Goal: Task Accomplishment & Management: Manage account settings

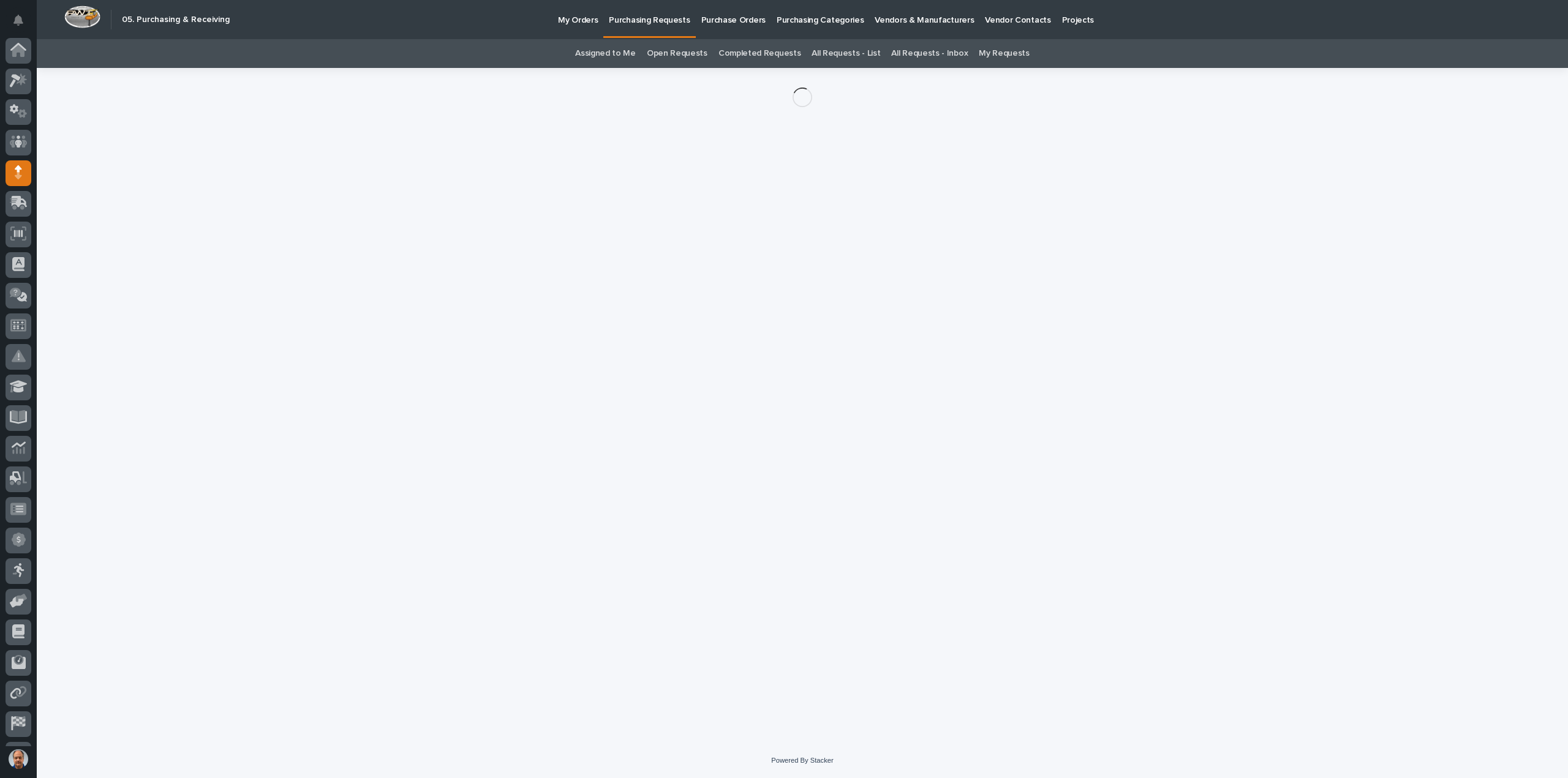
scroll to position [56, 0]
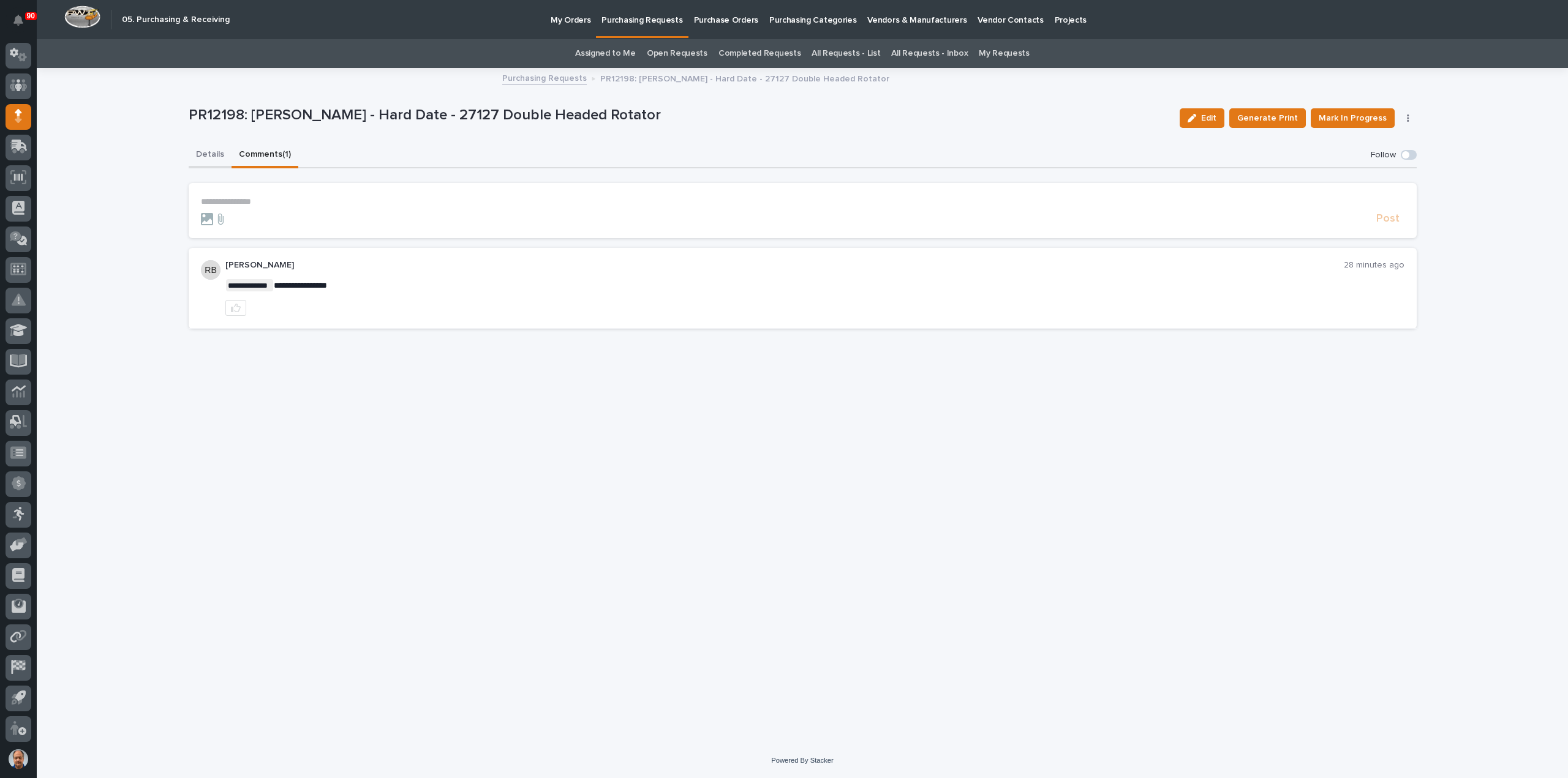
click at [205, 153] on button "Details" at bounding box center [210, 156] width 43 height 26
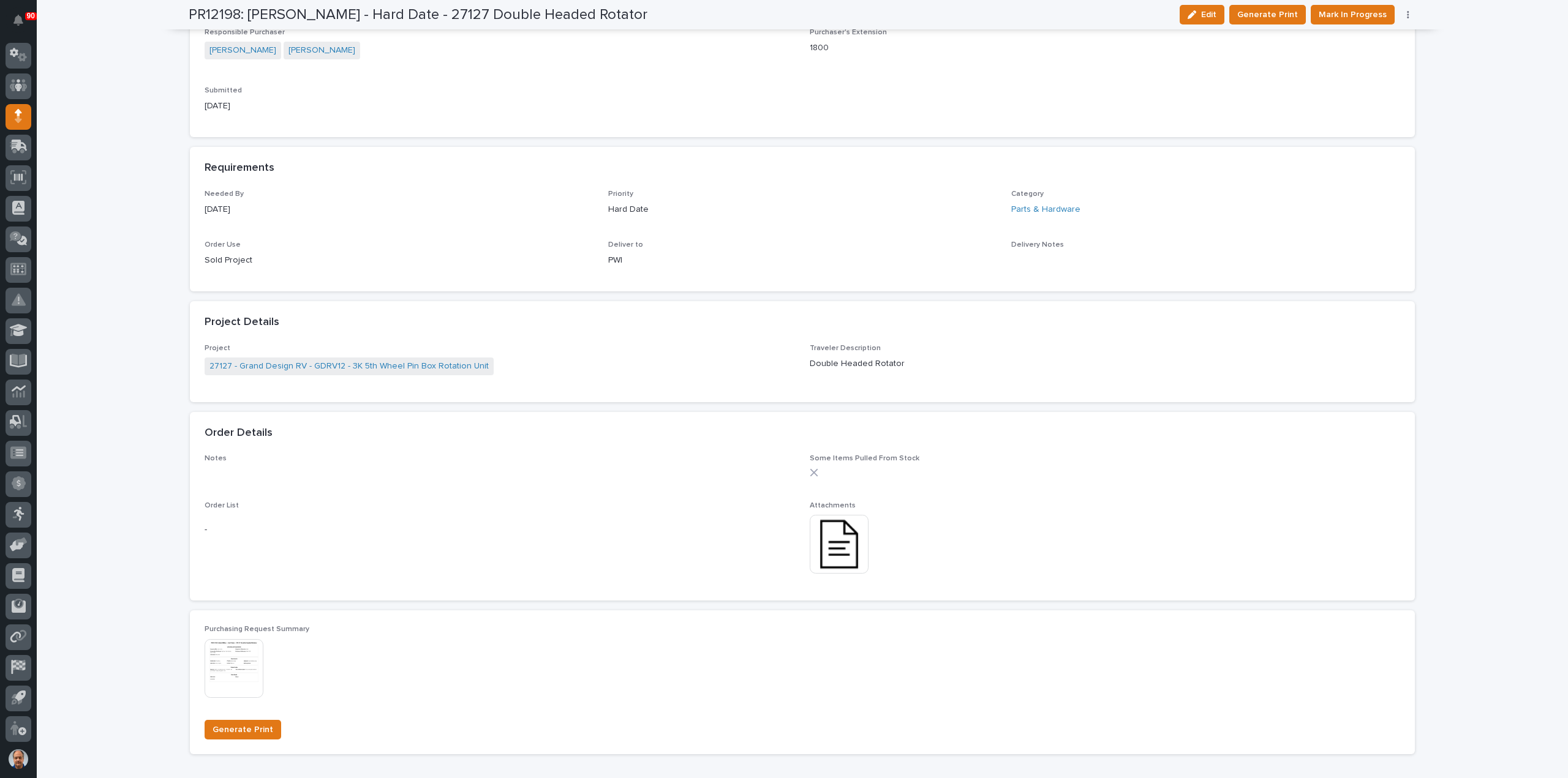
scroll to position [551, 0]
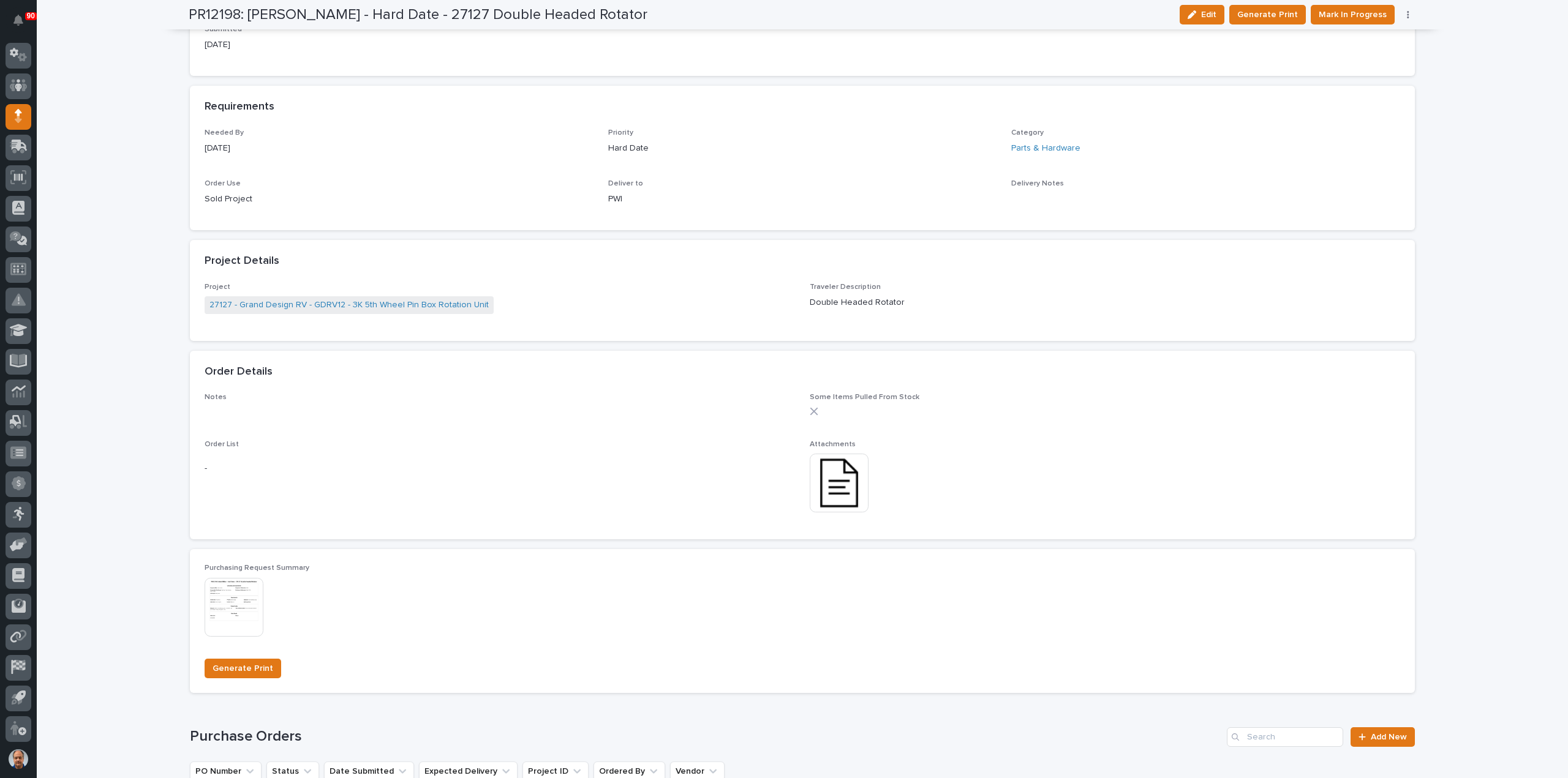
click at [826, 483] on img at bounding box center [839, 483] width 59 height 59
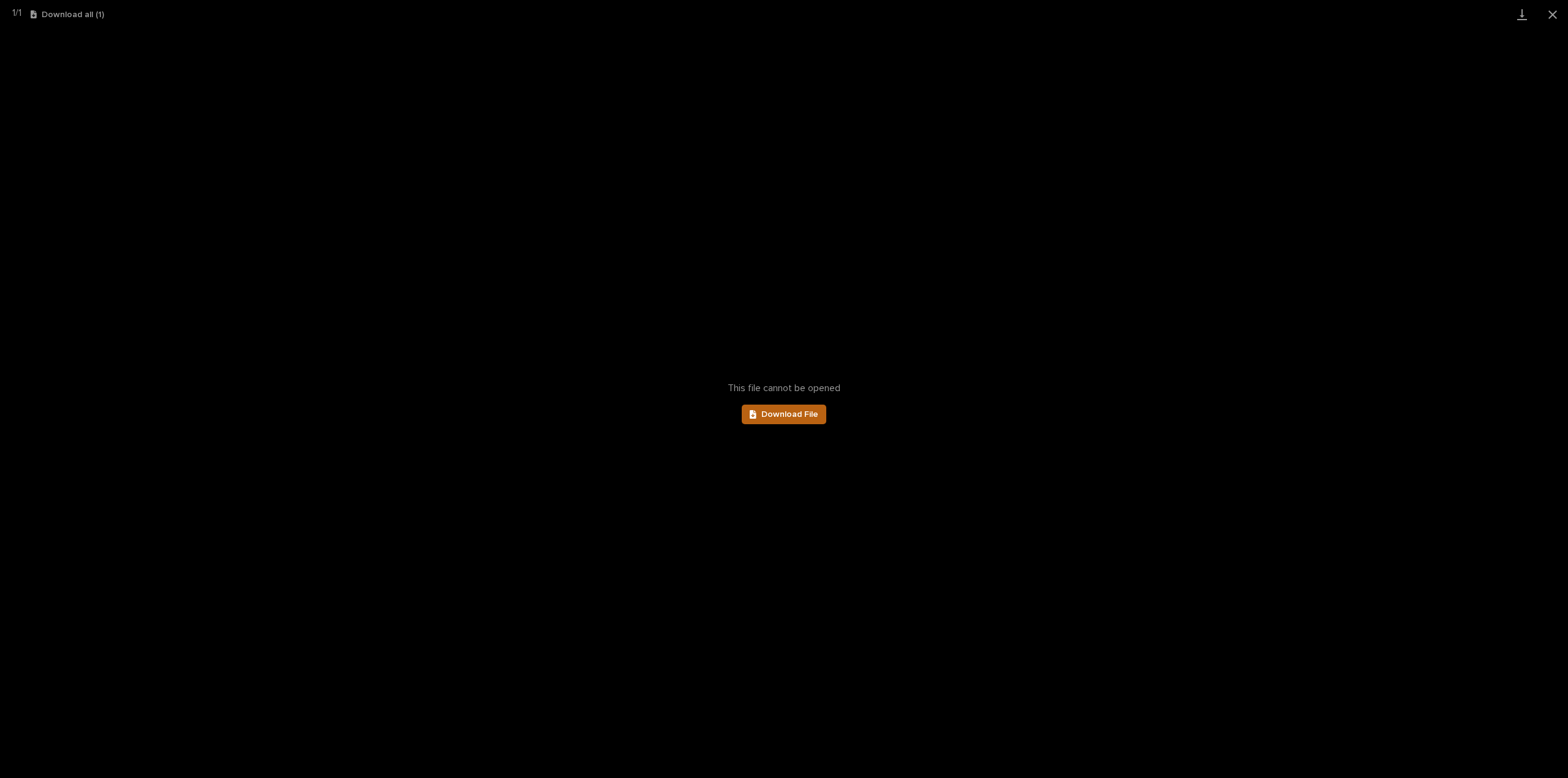
click at [775, 409] on link "Download File" at bounding box center [784, 415] width 85 height 20
click at [1550, 14] on button "Close gallery" at bounding box center [1553, 14] width 31 height 29
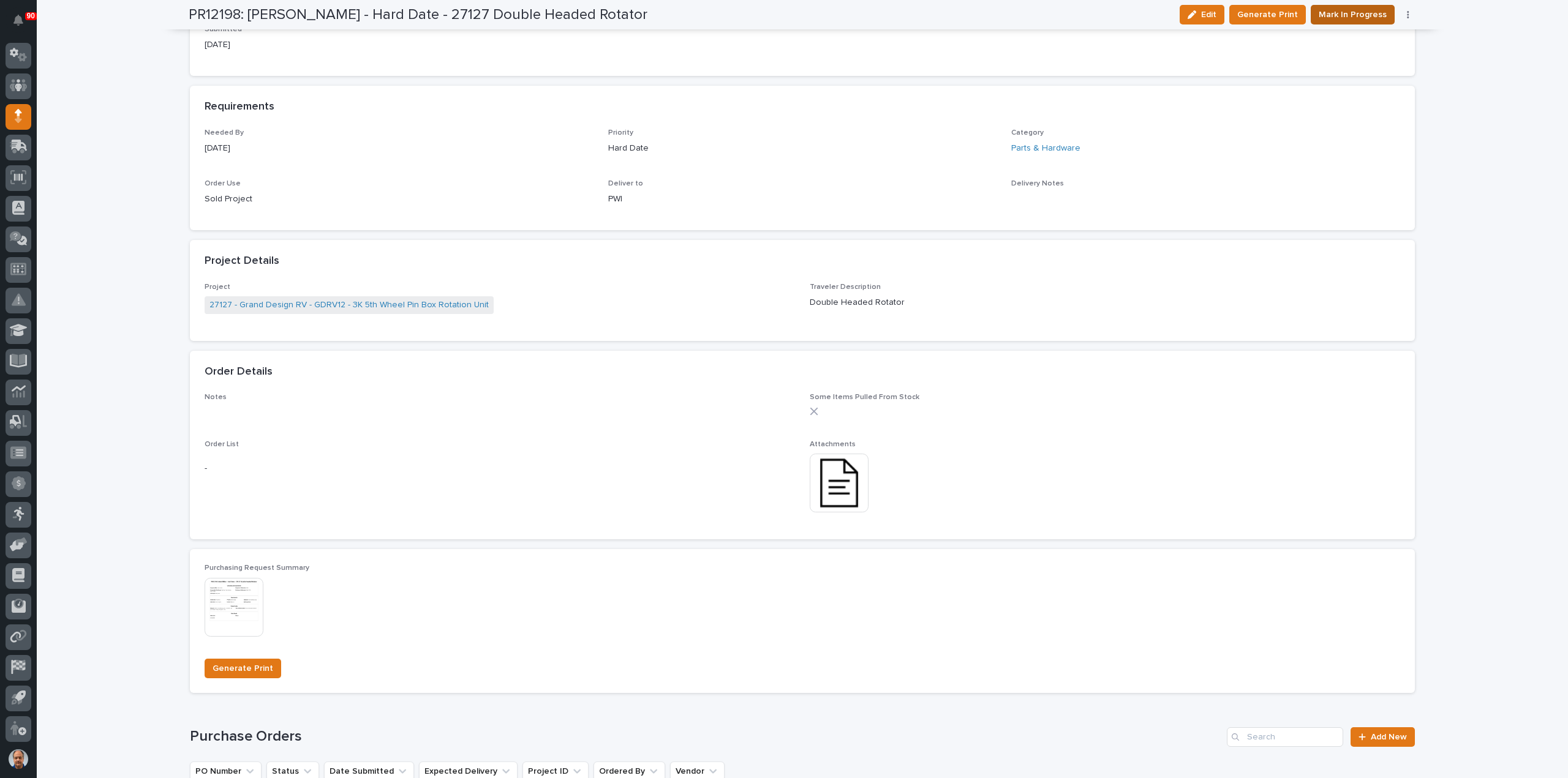
click at [1350, 12] on span "Mark In Progress" at bounding box center [1352, 14] width 68 height 14
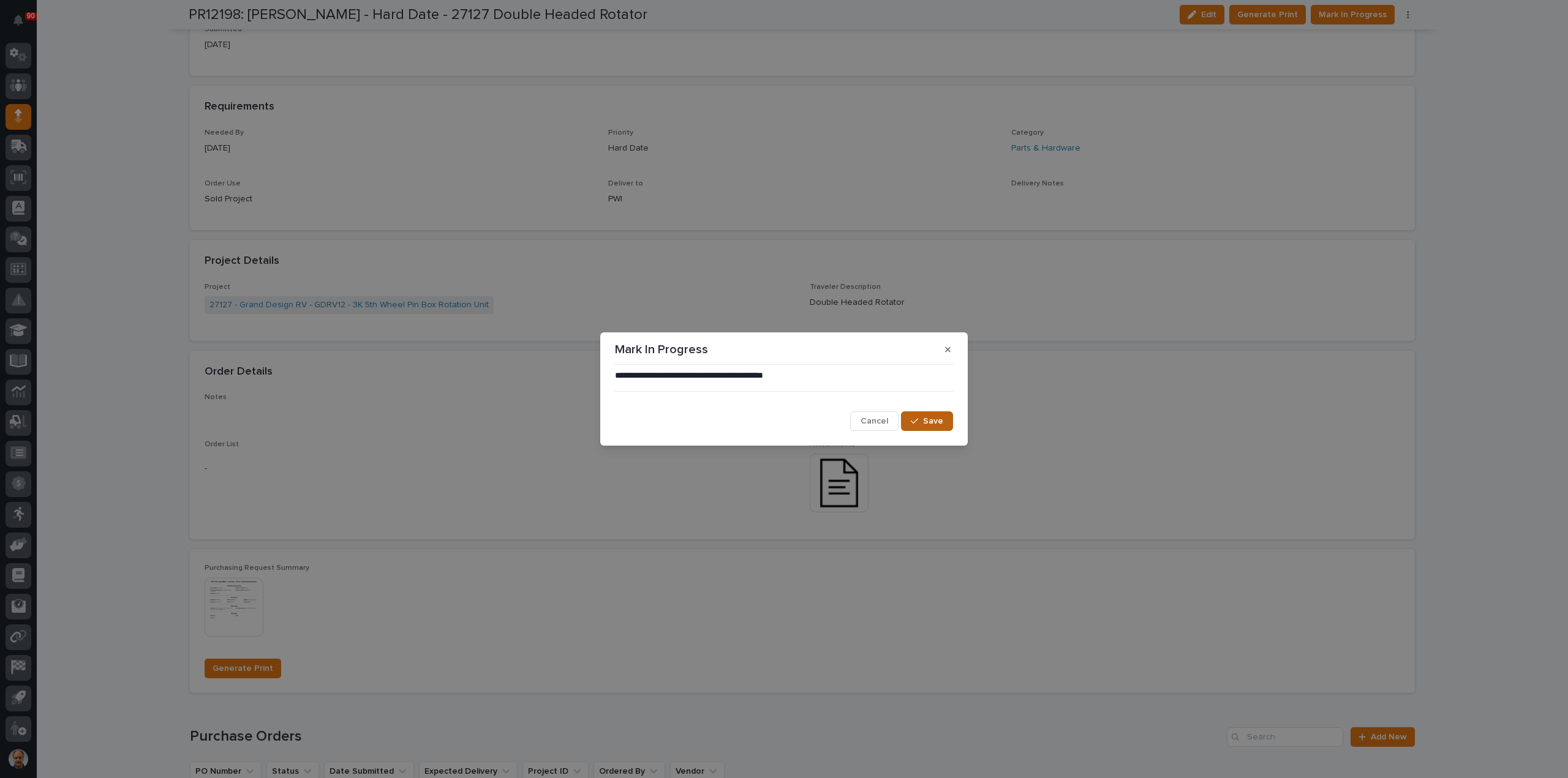
click at [918, 422] on icon "button" at bounding box center [915, 421] width 8 height 8
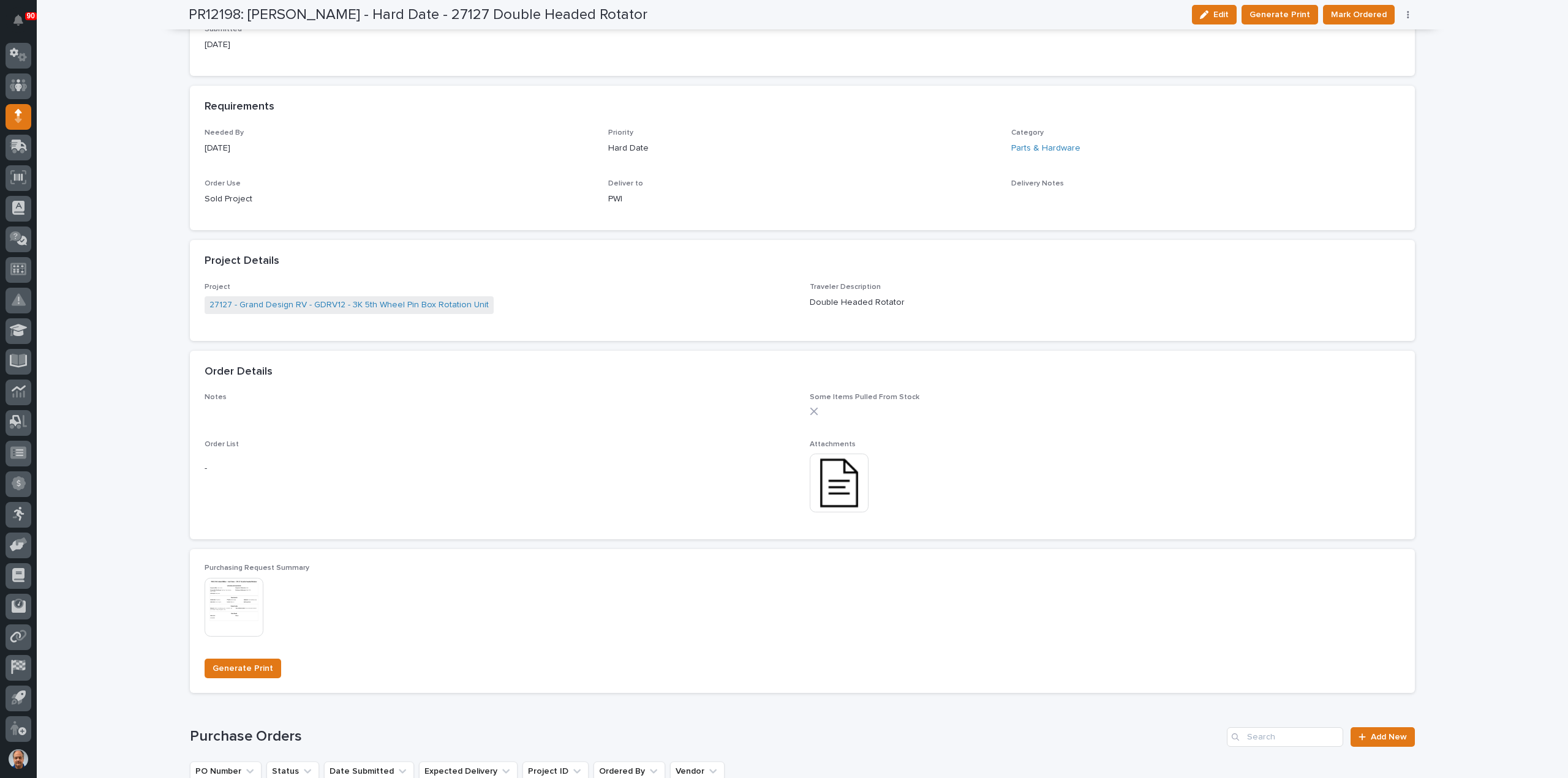
click at [1360, 13] on span "Mark Ordered" at bounding box center [1358, 14] width 56 height 14
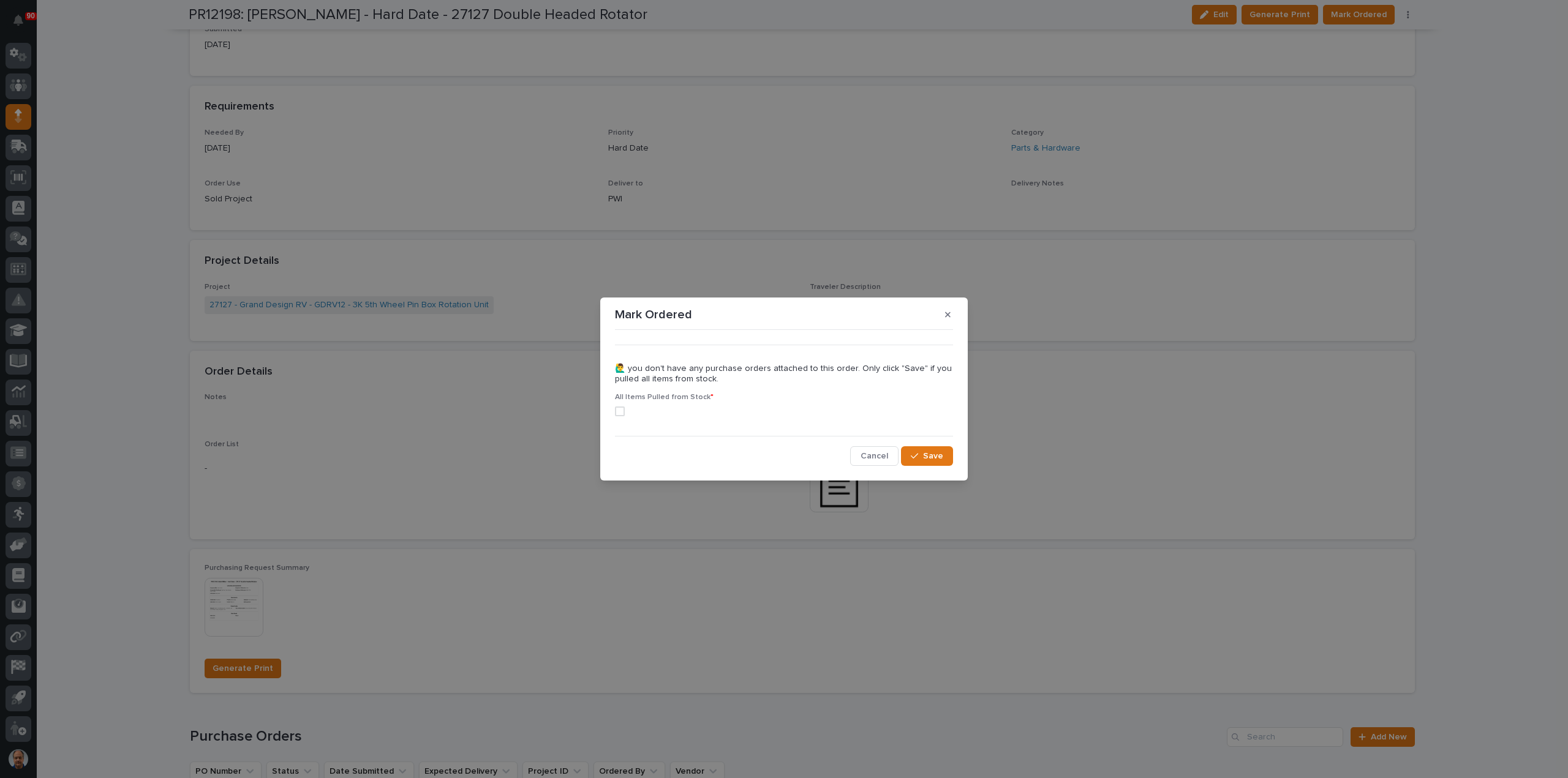
drag, startPoint x: 620, startPoint y: 409, endPoint x: 654, endPoint y: 426, distance: 38.0
click at [620, 410] on span at bounding box center [620, 411] width 10 height 10
click at [931, 453] on span "Save" at bounding box center [933, 456] width 20 height 11
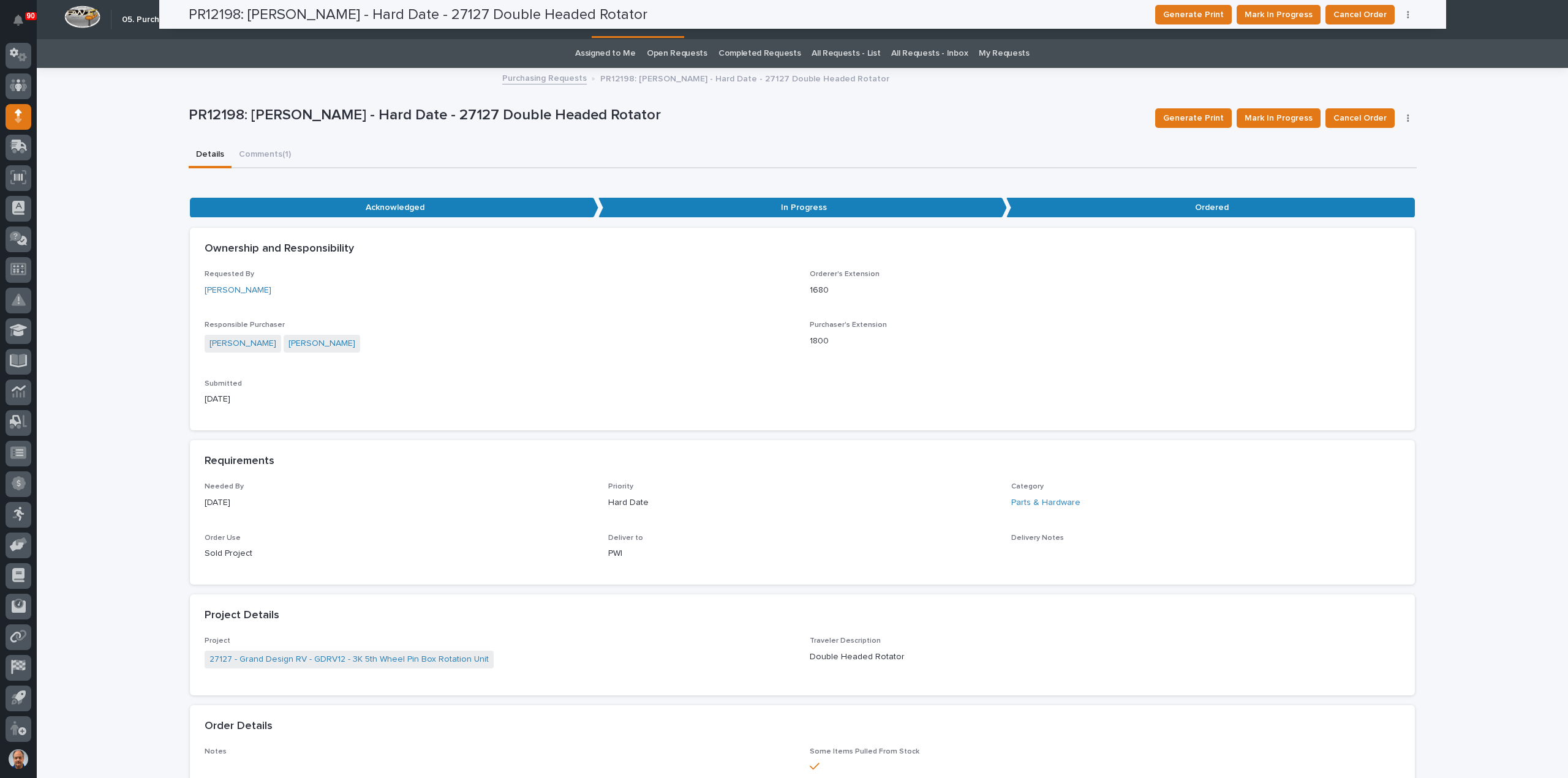
scroll to position [0, 0]
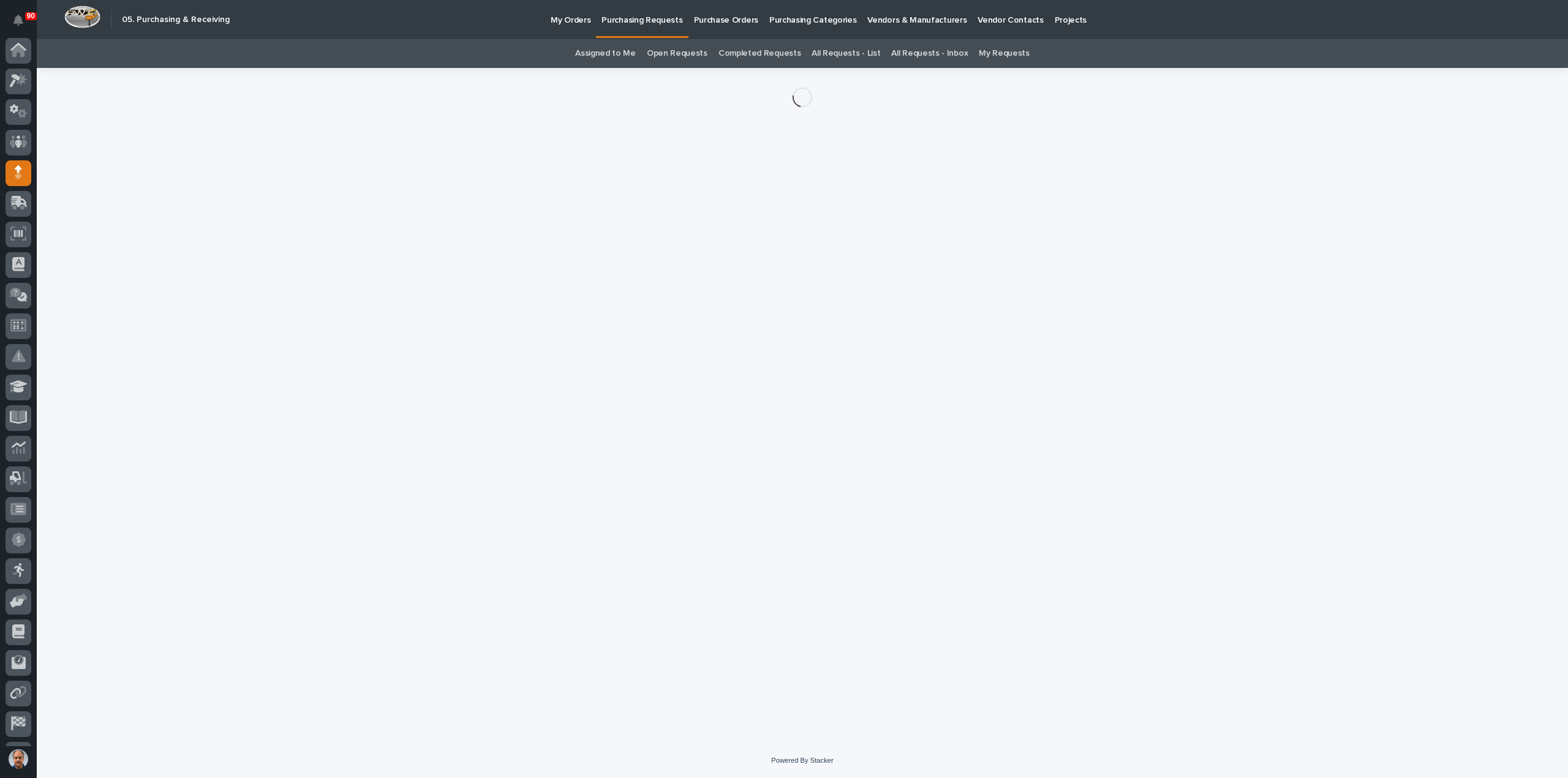
scroll to position [56, 0]
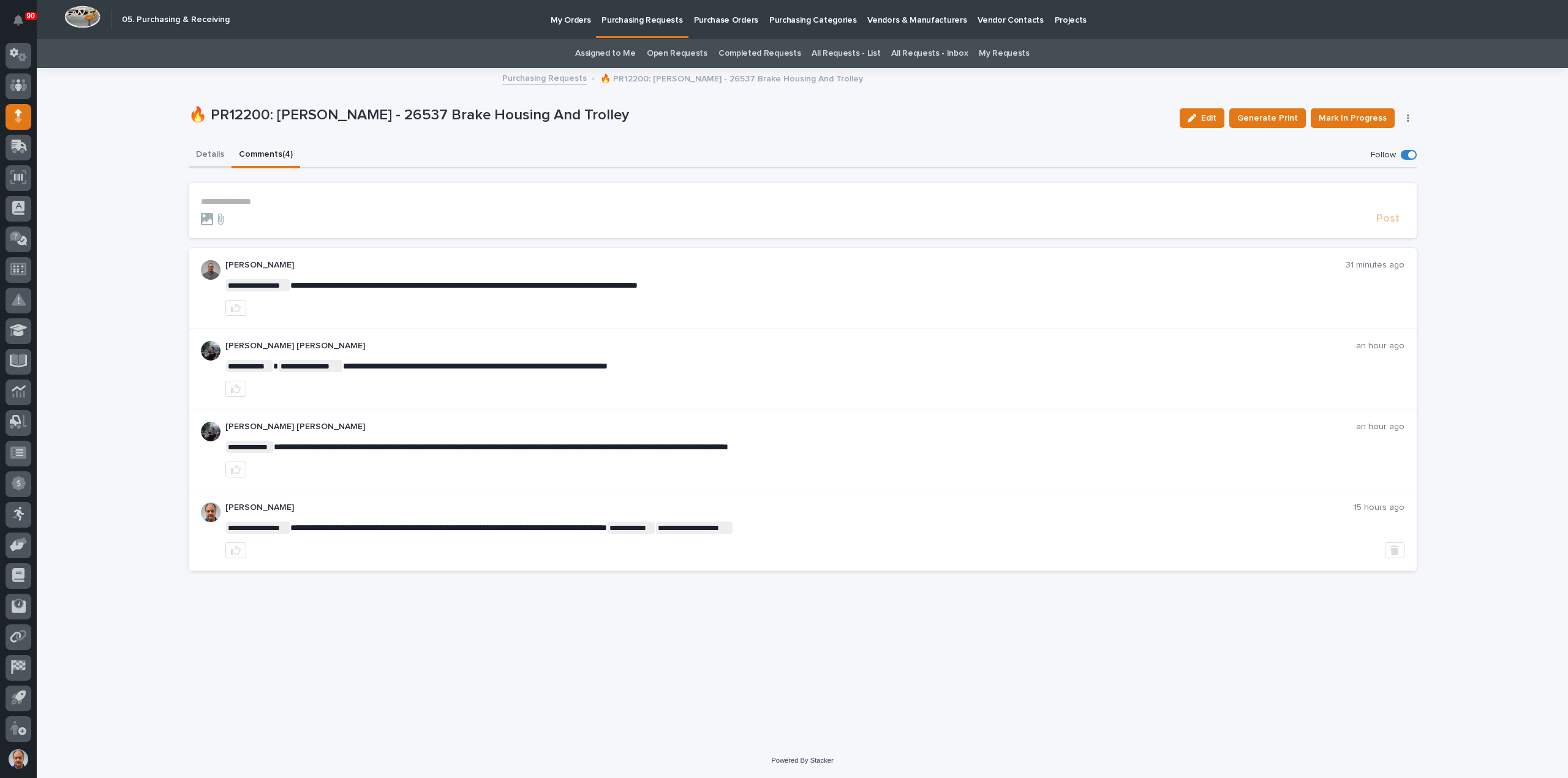
click at [211, 156] on button "Details" at bounding box center [210, 156] width 43 height 26
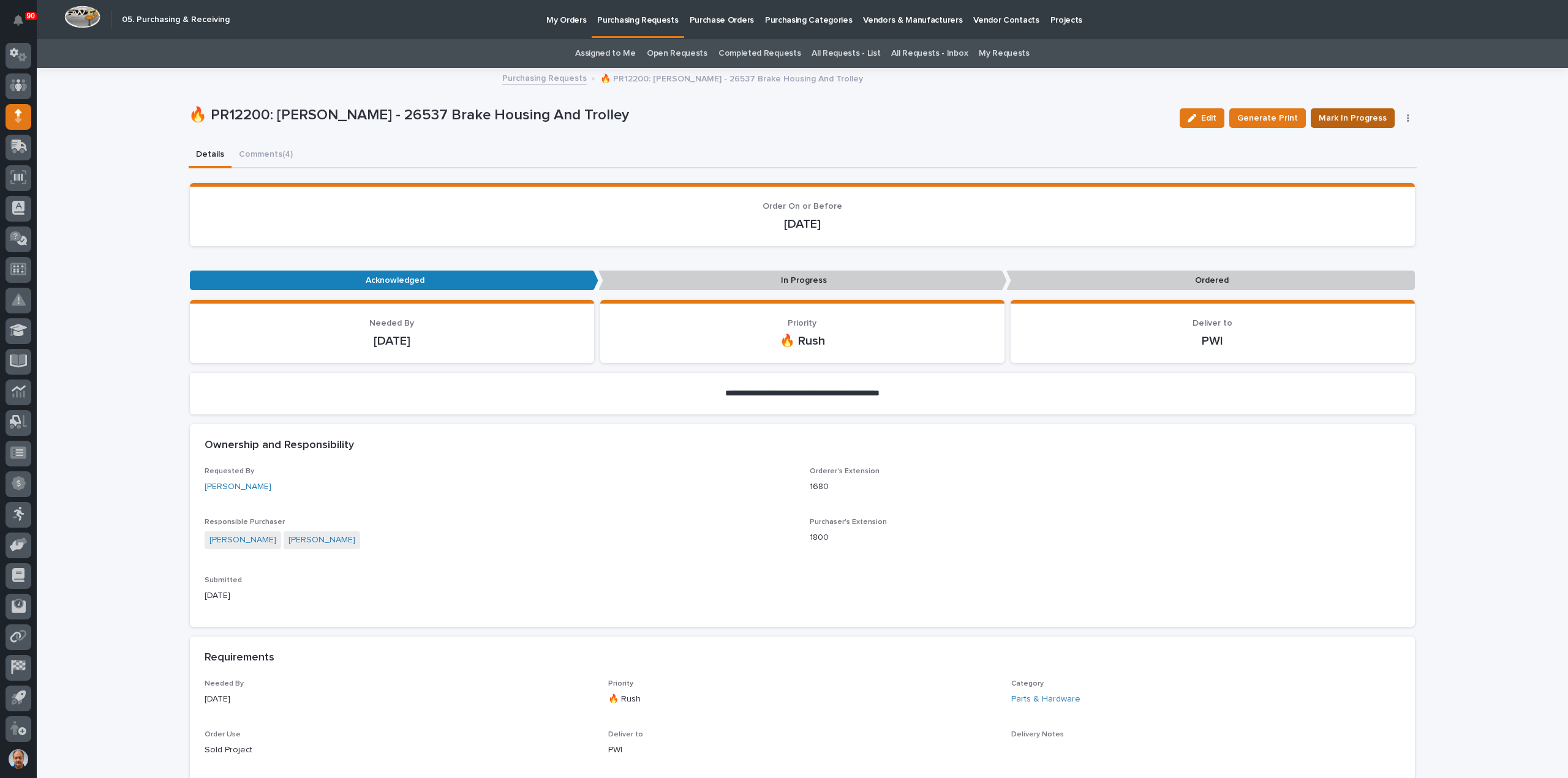
click at [1356, 112] on span "Mark In Progress" at bounding box center [1352, 117] width 68 height 14
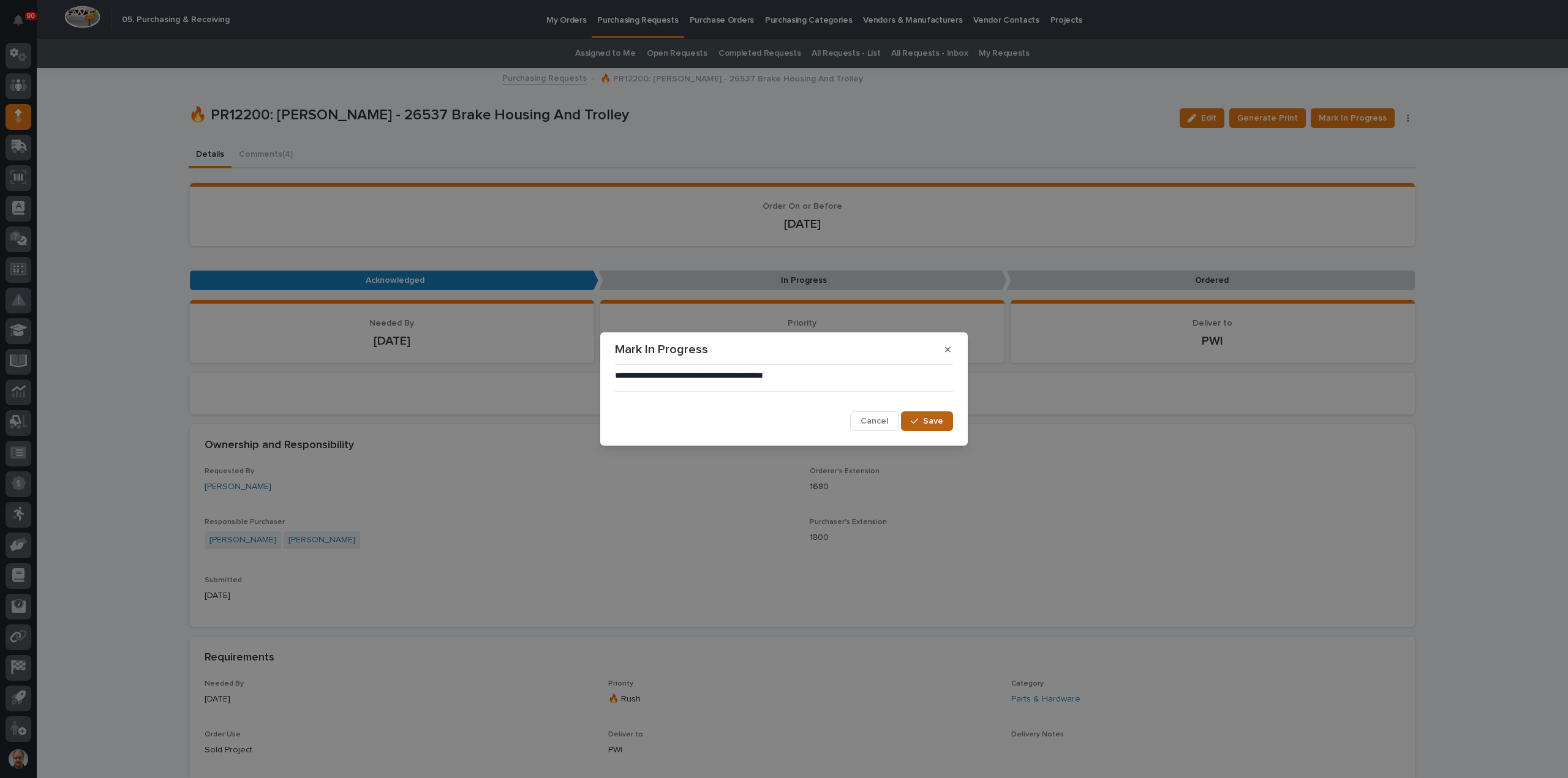
click at [932, 418] on span "Save" at bounding box center [933, 421] width 20 height 11
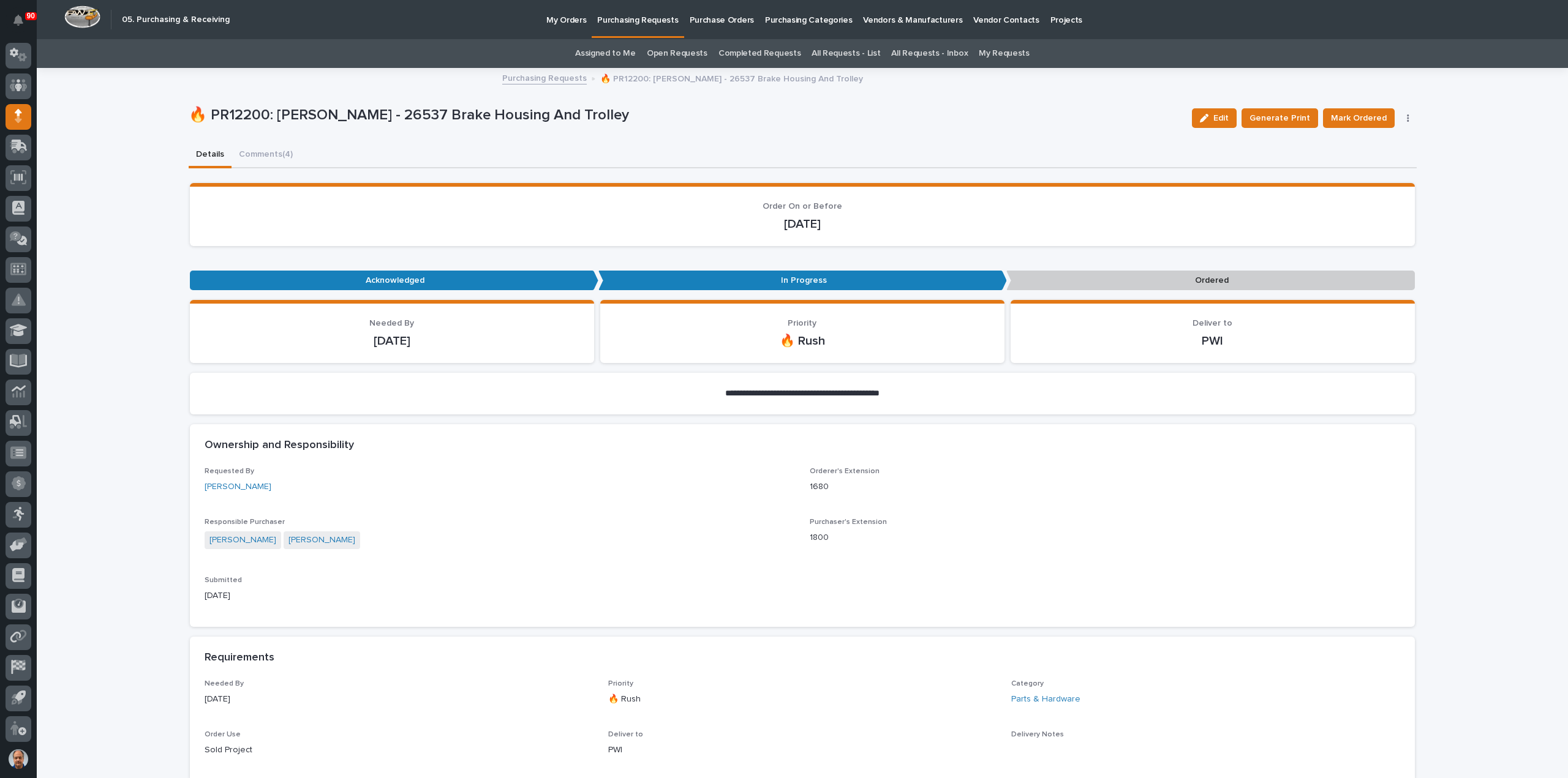
click at [204, 153] on button "Details" at bounding box center [210, 156] width 43 height 26
